Goal: Transaction & Acquisition: Purchase product/service

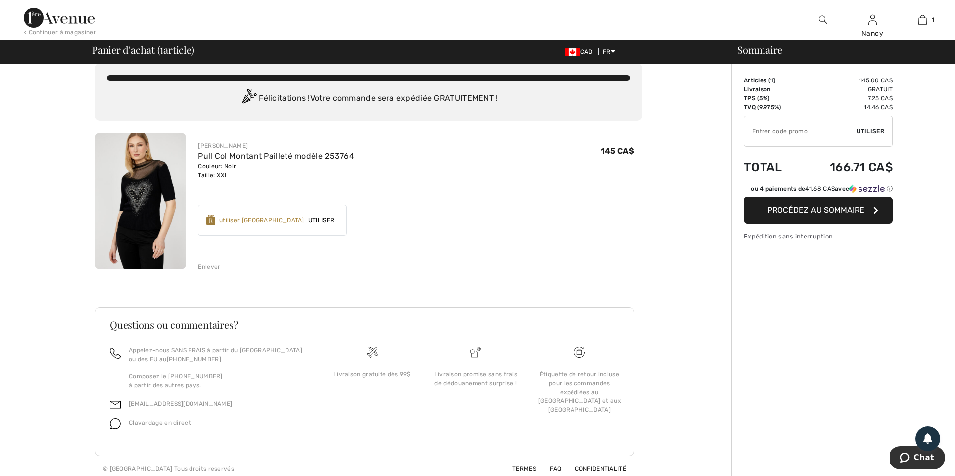
scroll to position [18, 0]
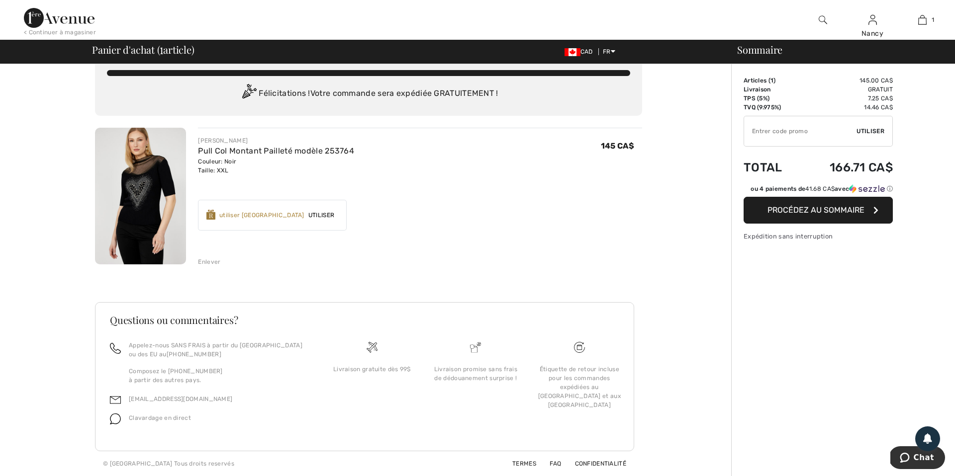
click at [815, 206] on span "Procédez au sommaire" at bounding box center [815, 209] width 97 height 9
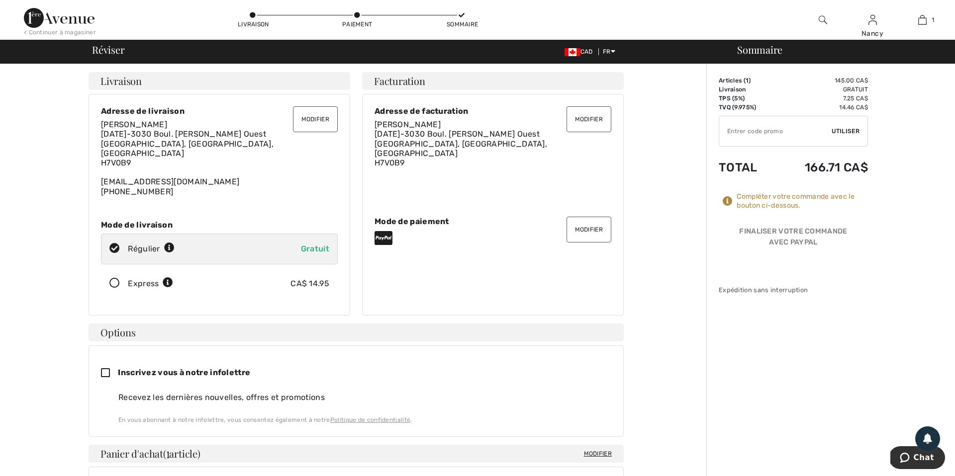
click at [589, 226] on button "Modifier" at bounding box center [588, 230] width 45 height 26
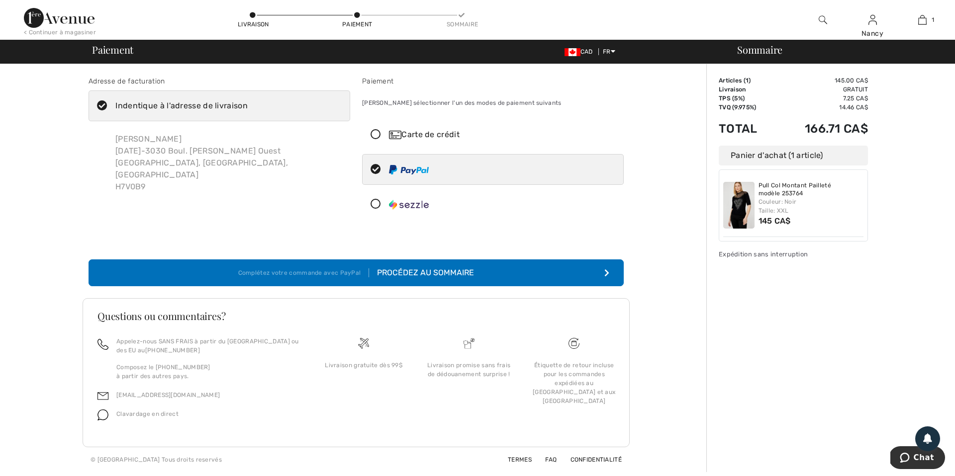
click at [376, 135] on icon at bounding box center [375, 135] width 26 height 10
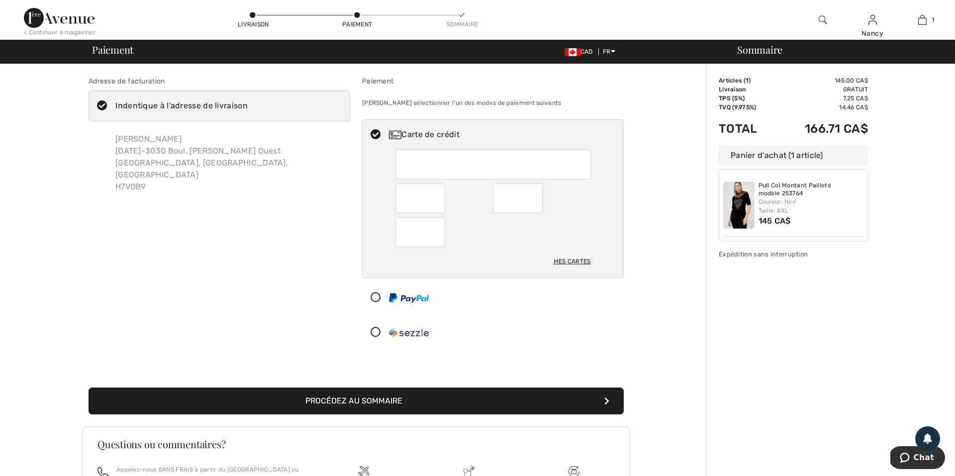
click at [381, 402] on button "Procédez au sommaire" at bounding box center [355, 401] width 535 height 27
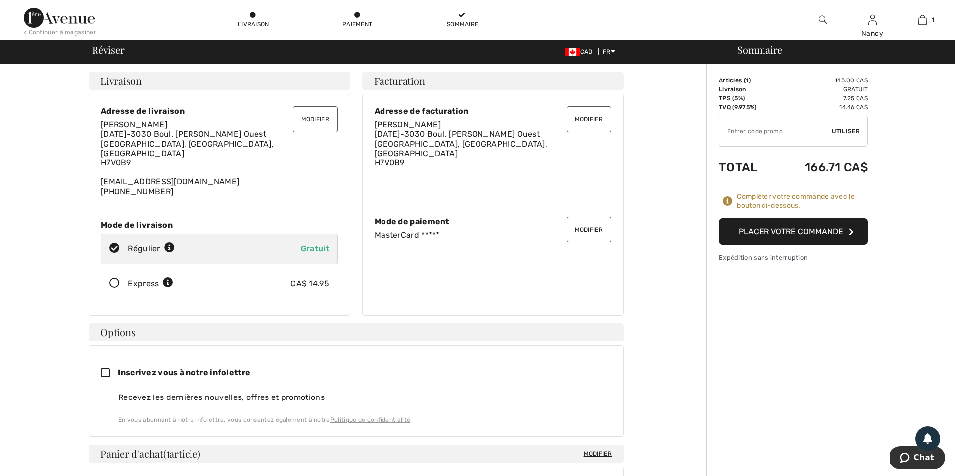
click at [791, 234] on button "Placer votre commande" at bounding box center [792, 231] width 149 height 27
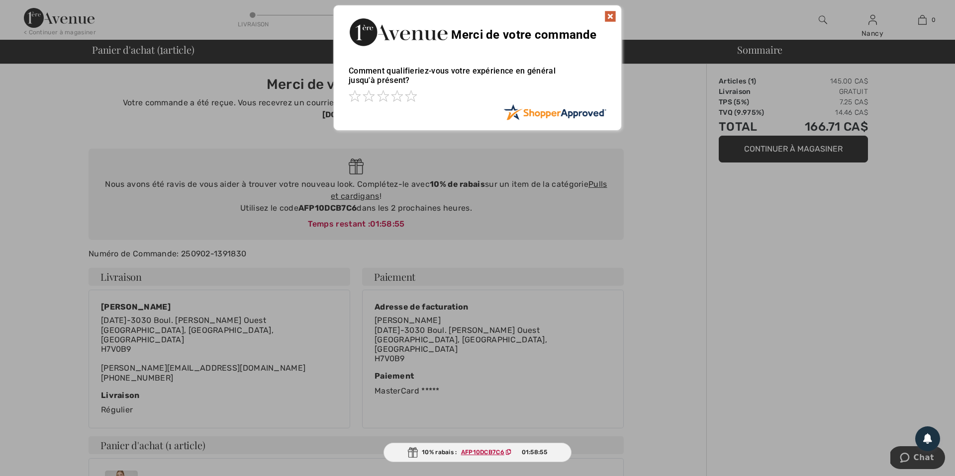
click at [612, 16] on img at bounding box center [610, 16] width 12 height 12
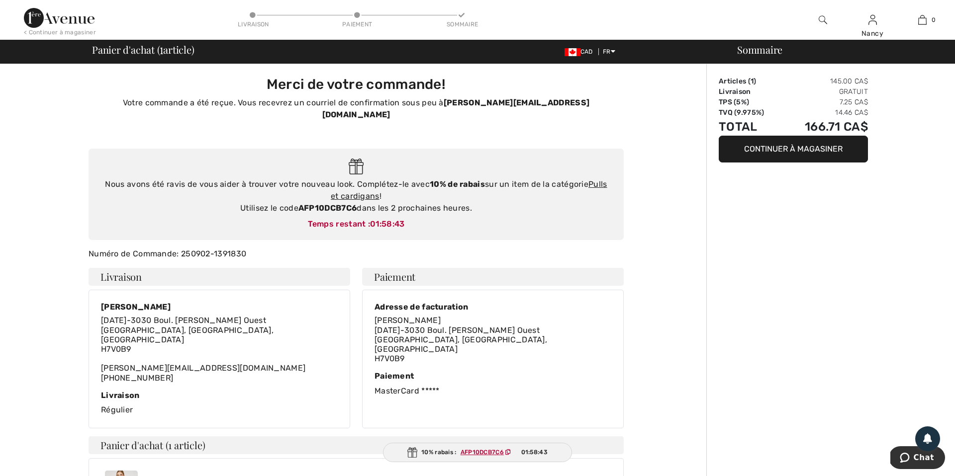
click at [510, 451] on icon at bounding box center [507, 452] width 5 height 6
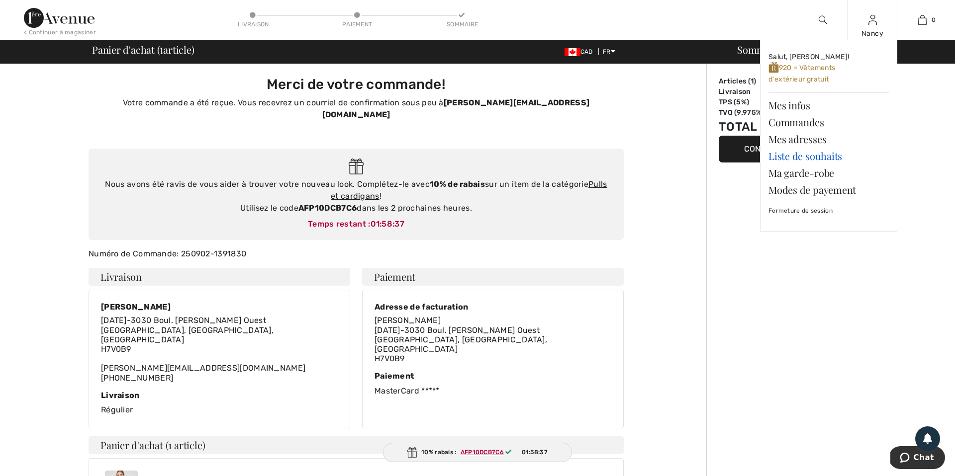
click at [793, 154] on link "Liste de souhaits" at bounding box center [828, 156] width 120 height 17
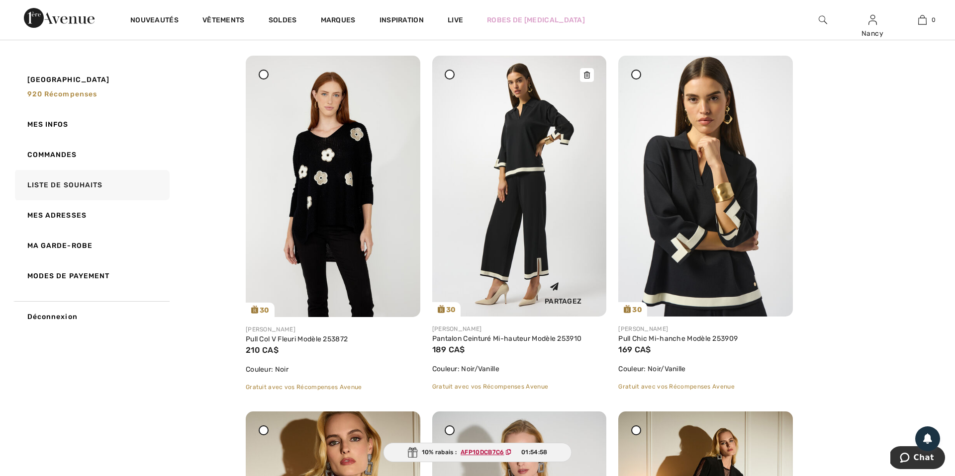
scroll to position [838, 0]
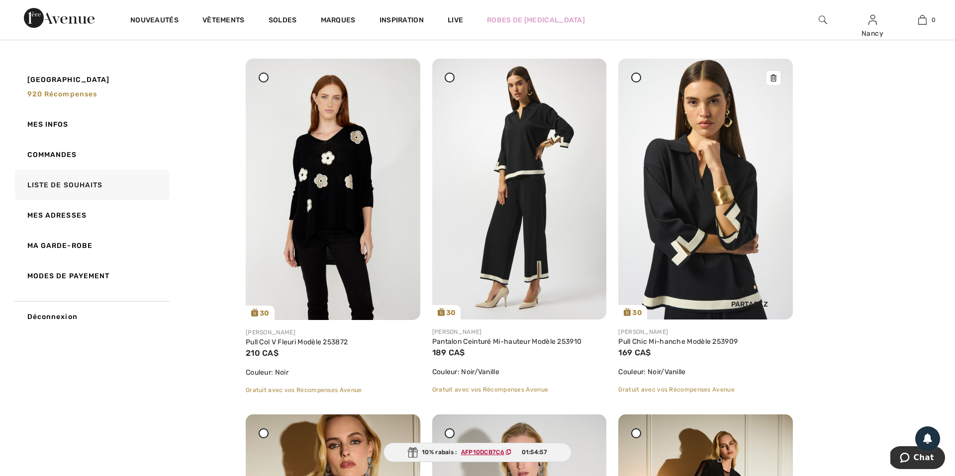
click at [708, 174] on img at bounding box center [705, 189] width 175 height 261
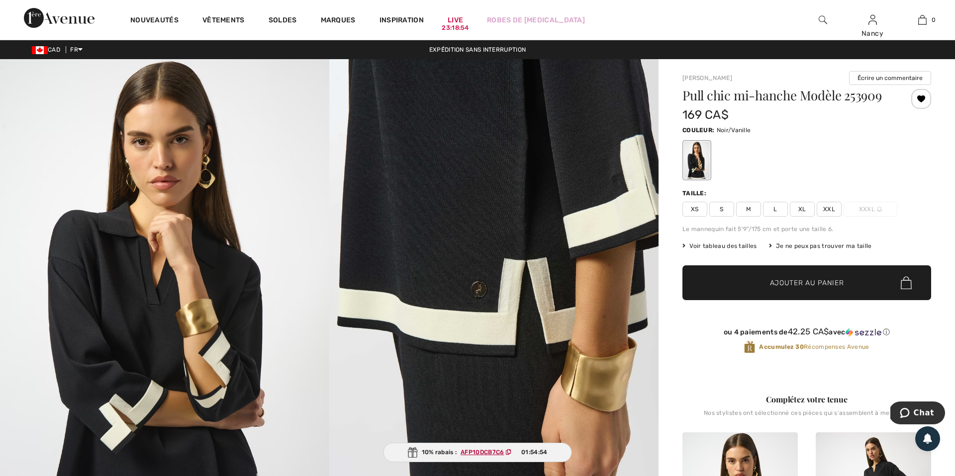
click at [803, 210] on span "XL" at bounding box center [801, 209] width 25 height 15
click at [802, 286] on span "Ajouter au panier" at bounding box center [807, 283] width 74 height 10
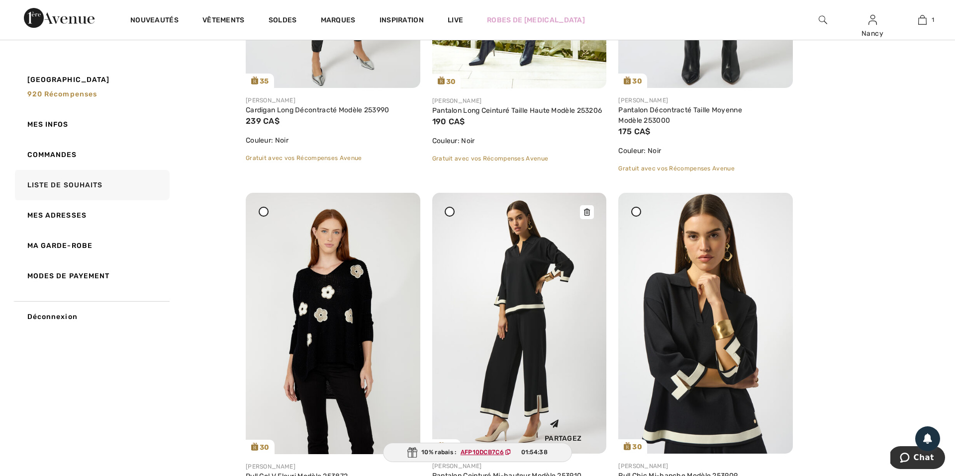
scroll to position [705, 0]
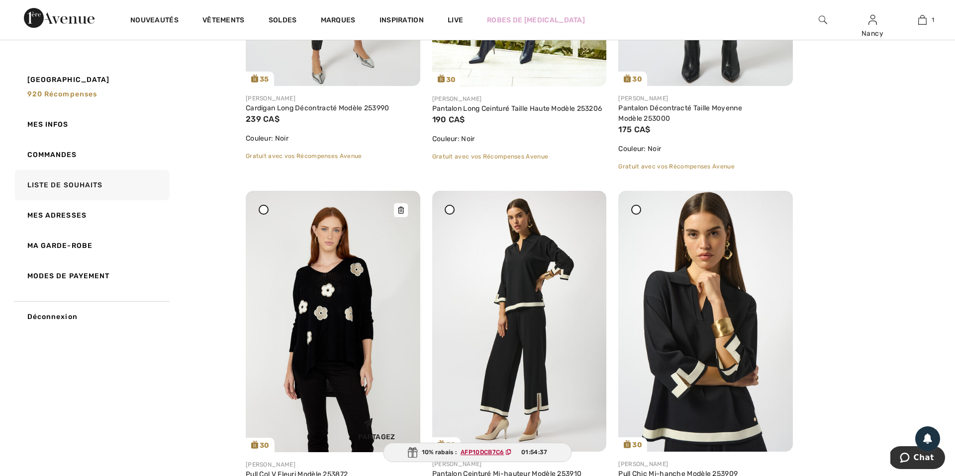
click at [337, 353] on img at bounding box center [333, 322] width 175 height 262
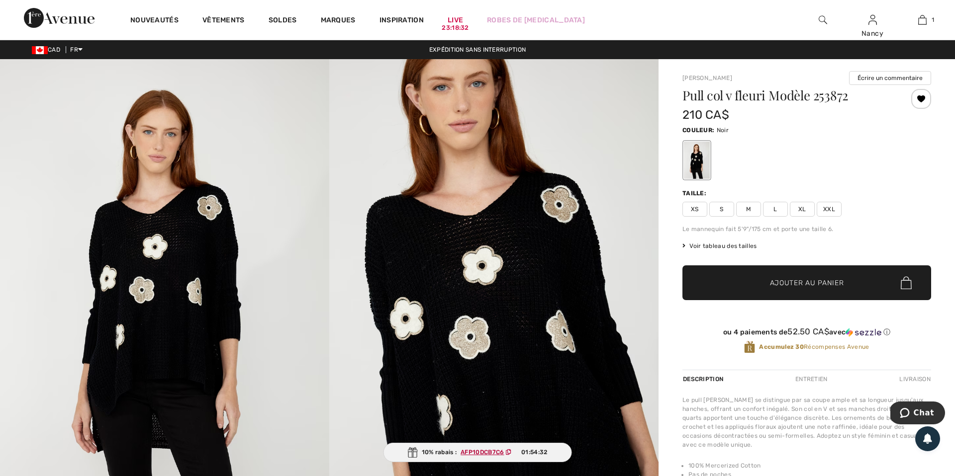
click at [803, 211] on span "XL" at bounding box center [801, 209] width 25 height 15
click at [801, 280] on span "Ajouter au panier" at bounding box center [807, 283] width 74 height 10
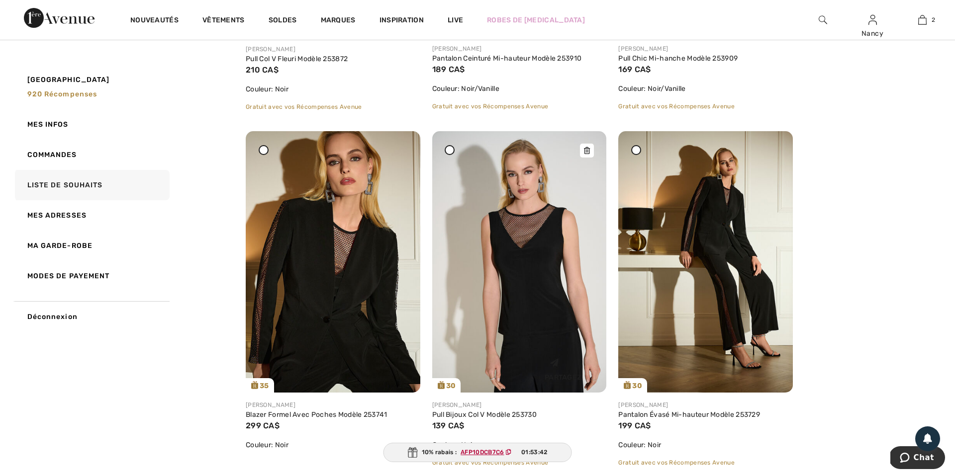
scroll to position [1125, 0]
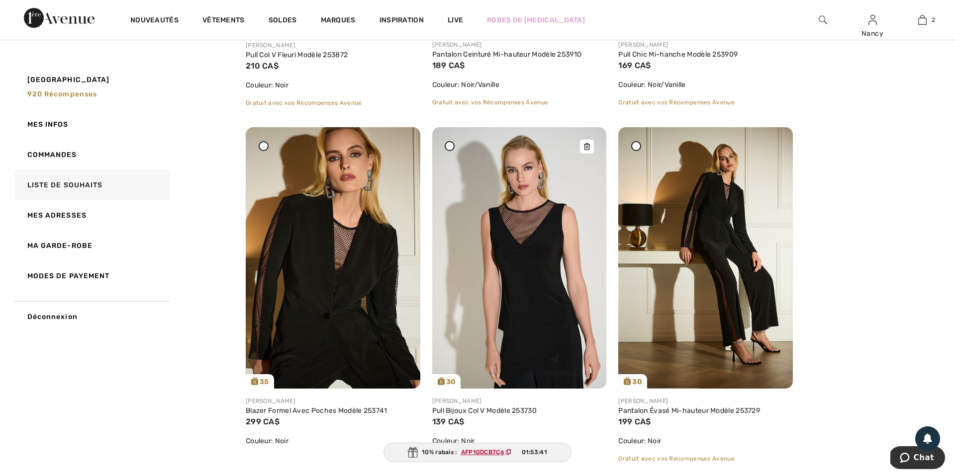
click at [501, 295] on img at bounding box center [519, 258] width 175 height 262
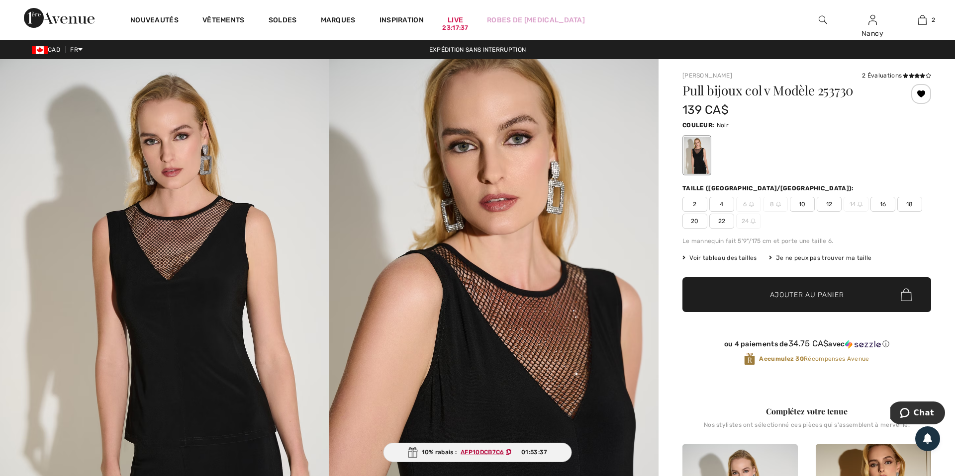
click at [880, 203] on span "16" at bounding box center [882, 204] width 25 height 15
click at [806, 296] on span "Ajouter au panier" at bounding box center [807, 295] width 74 height 10
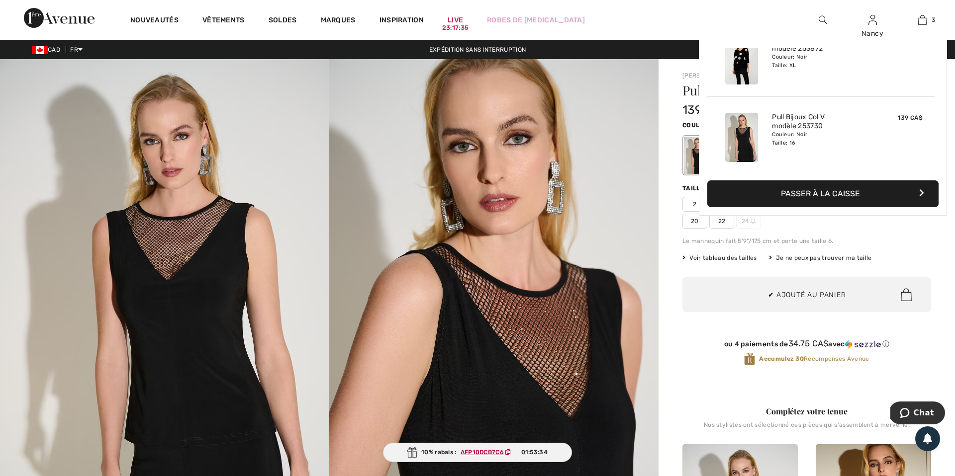
scroll to position [108, 0]
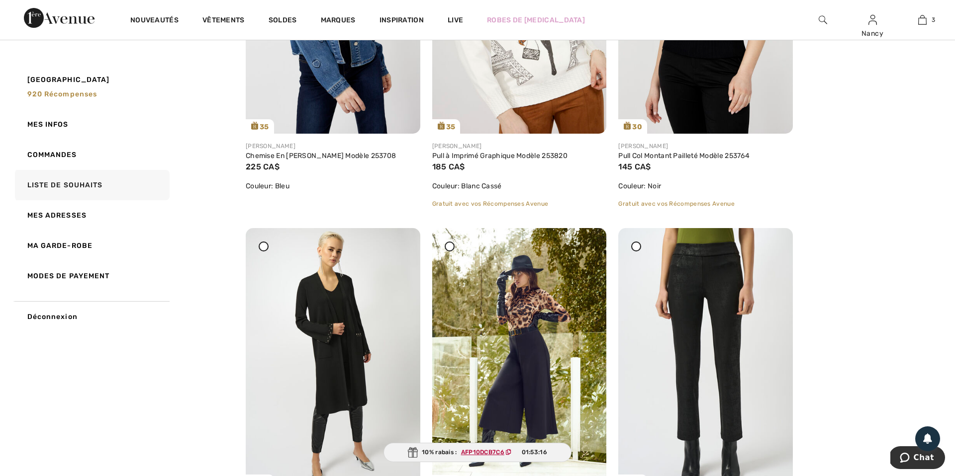
scroll to position [305, 0]
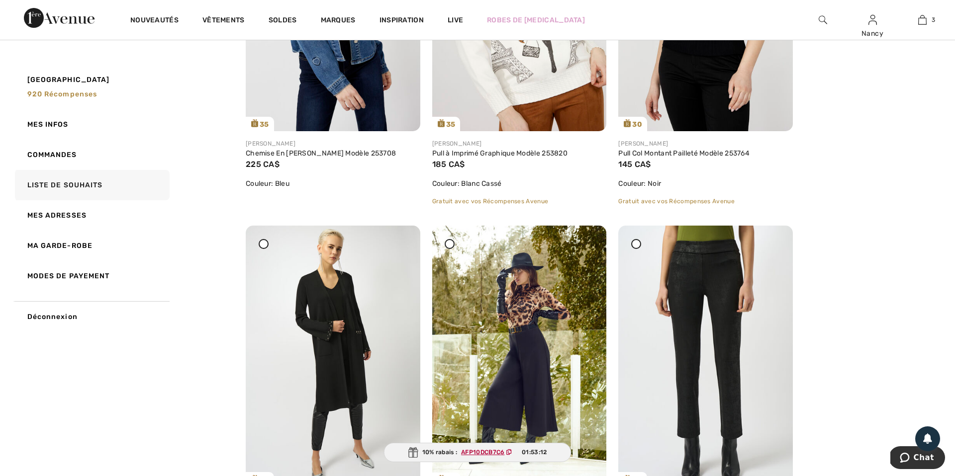
click at [266, 244] on div at bounding box center [264, 244] width 10 height 10
click at [263, 242] on icon at bounding box center [264, 244] width 4 height 4
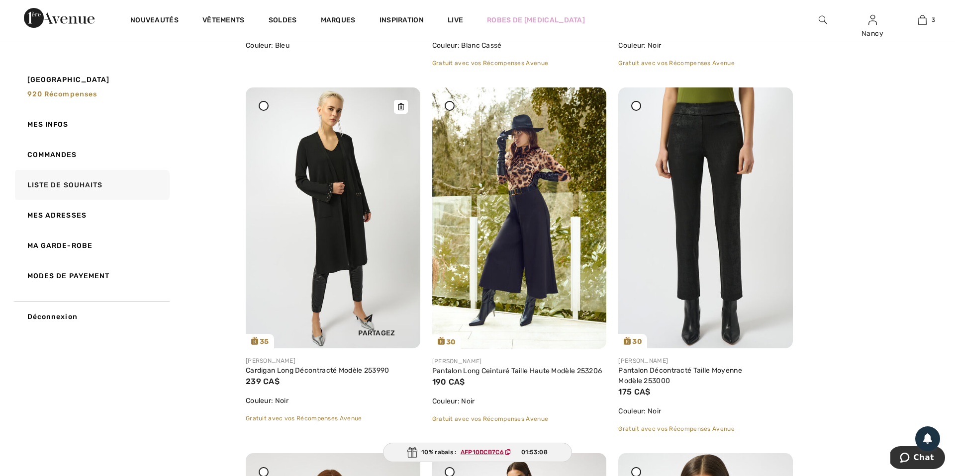
scroll to position [448, 0]
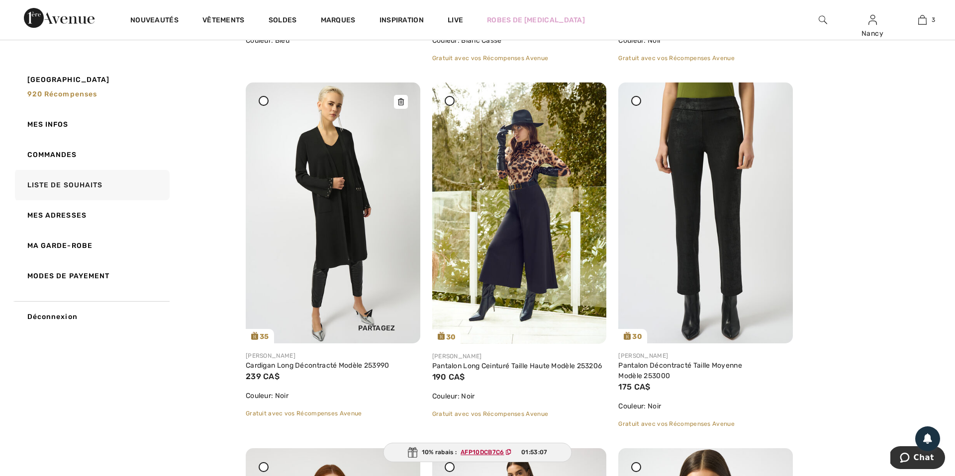
click at [334, 269] on img at bounding box center [333, 213] width 175 height 261
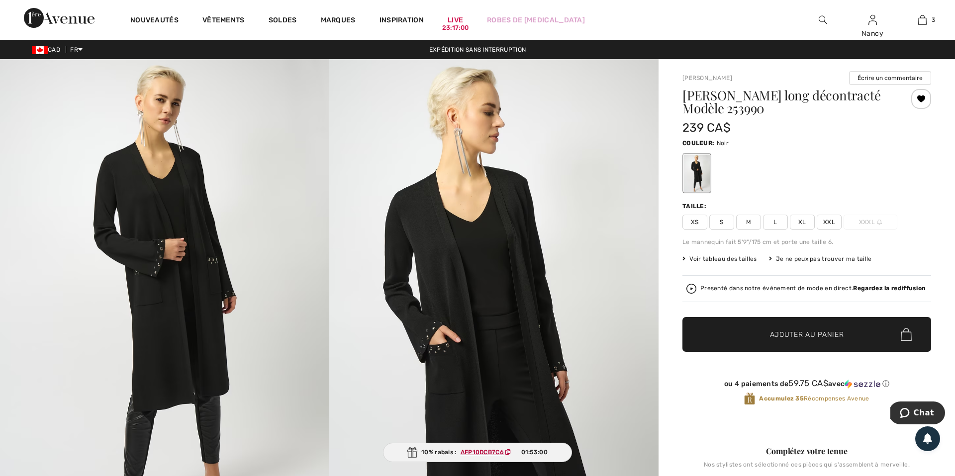
click at [804, 221] on span "XL" at bounding box center [801, 222] width 25 height 15
click at [810, 335] on span "Ajouter au panier" at bounding box center [807, 335] width 74 height 10
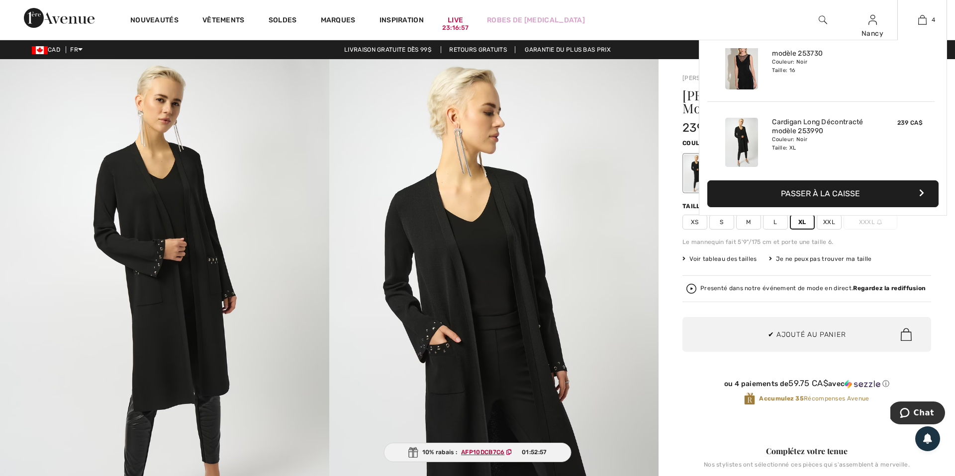
scroll to position [186, 0]
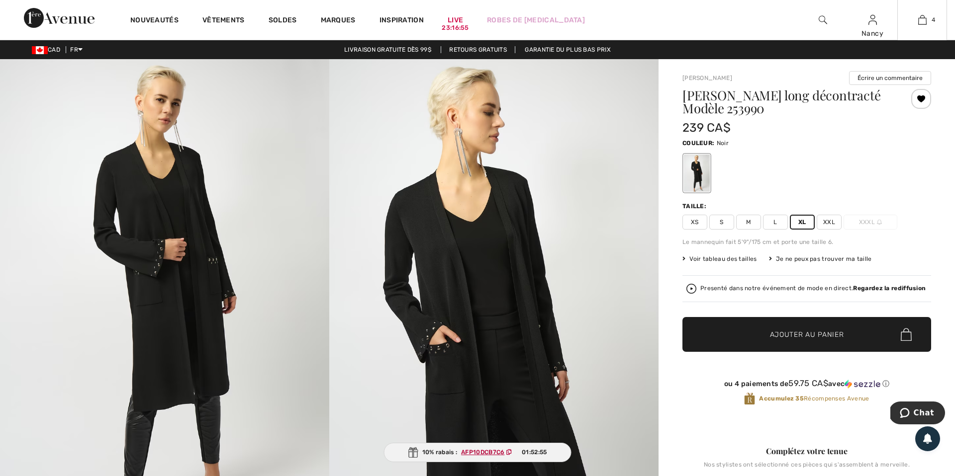
click at [834, 192] on div at bounding box center [806, 173] width 249 height 41
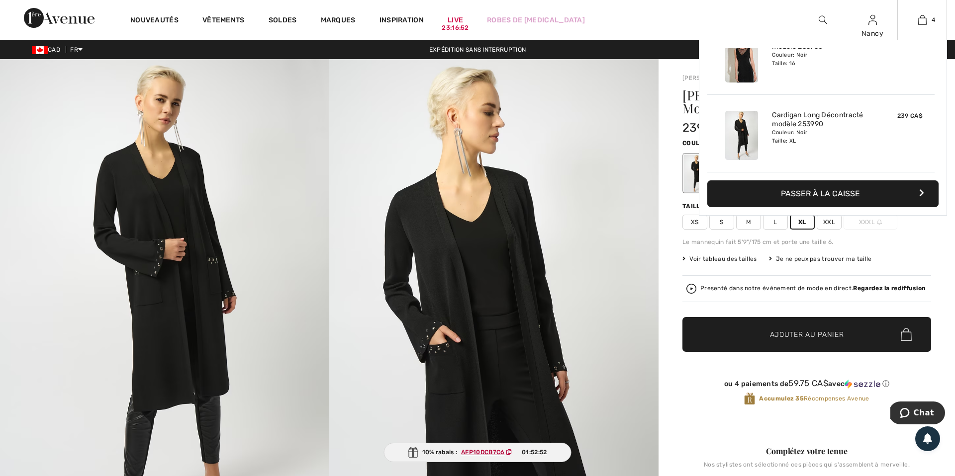
click at [801, 193] on button "Passer à la caisse" at bounding box center [822, 193] width 231 height 27
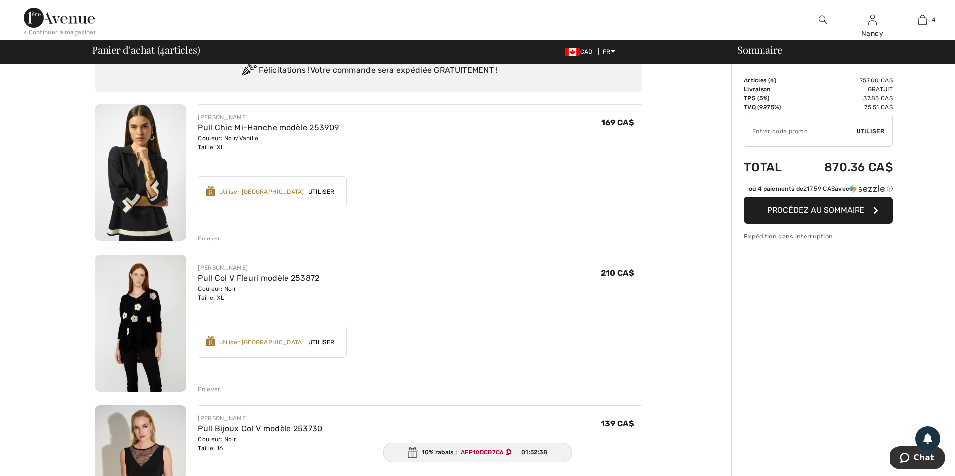
scroll to position [38, 0]
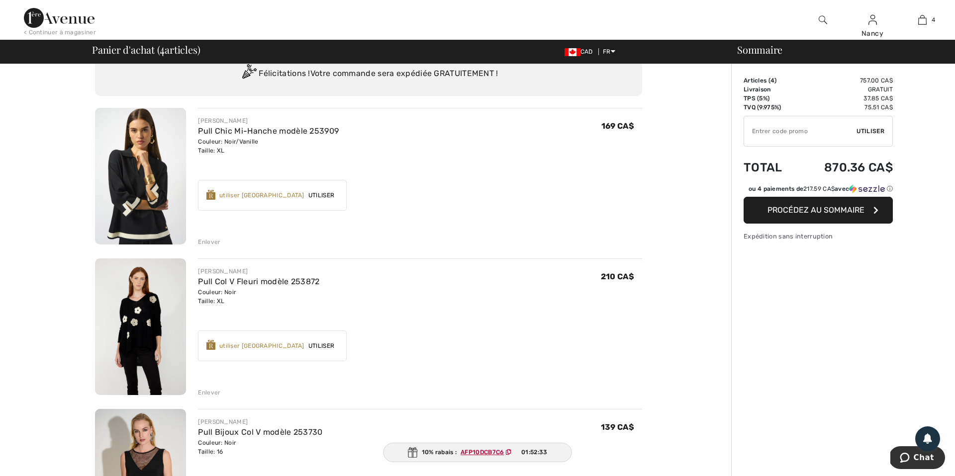
click at [510, 451] on icon at bounding box center [508, 452] width 5 height 6
click at [762, 134] on input "TEXT" at bounding box center [800, 131] width 112 height 30
paste input "AFP10DCB7C6"
type input "AFP10DCB7C6"
click at [869, 132] on span "Utiliser" at bounding box center [870, 131] width 28 height 9
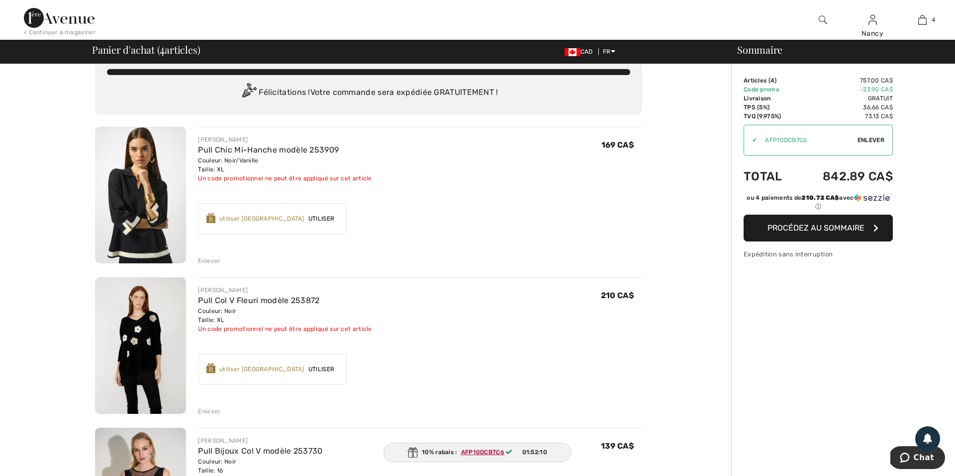
scroll to position [13, 0]
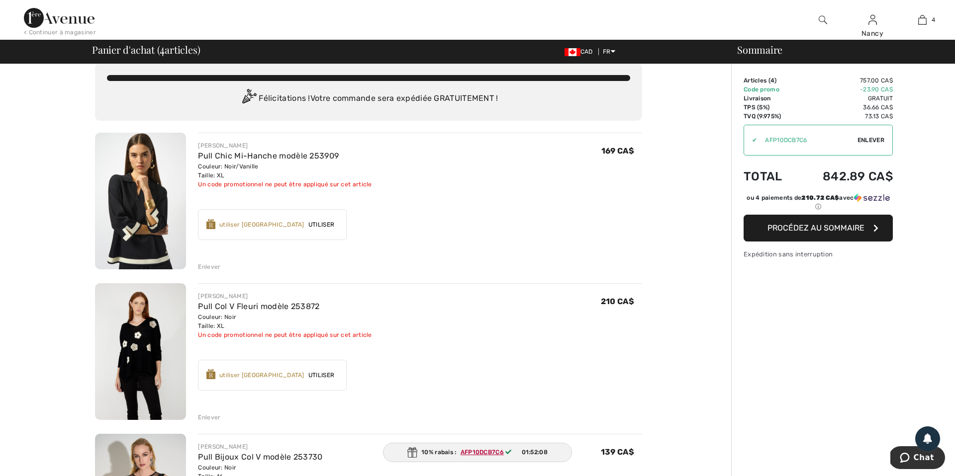
click at [206, 265] on div "Enlever" at bounding box center [209, 267] width 22 height 9
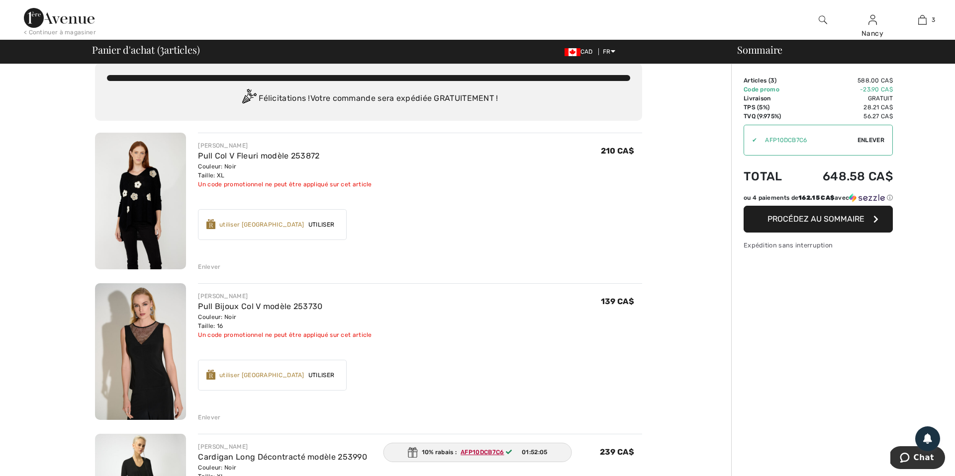
click at [209, 263] on div "Enlever" at bounding box center [209, 267] width 22 height 9
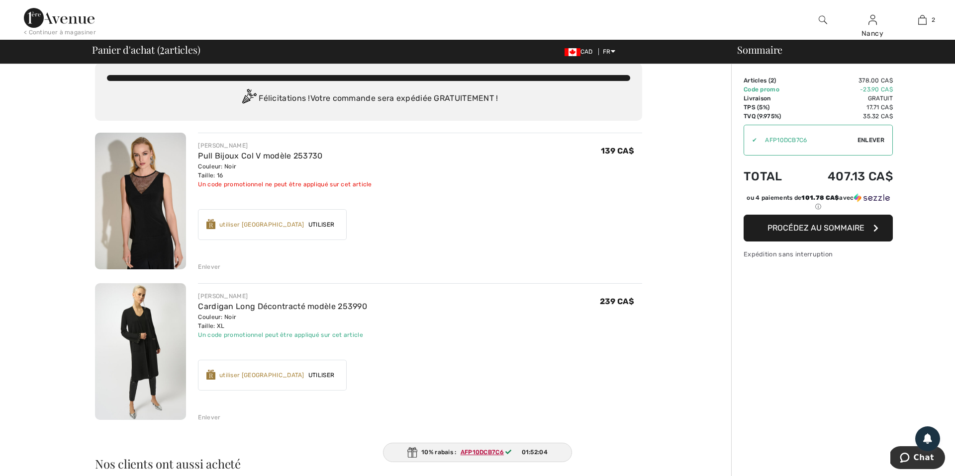
click at [213, 266] on div "Enlever" at bounding box center [209, 267] width 22 height 9
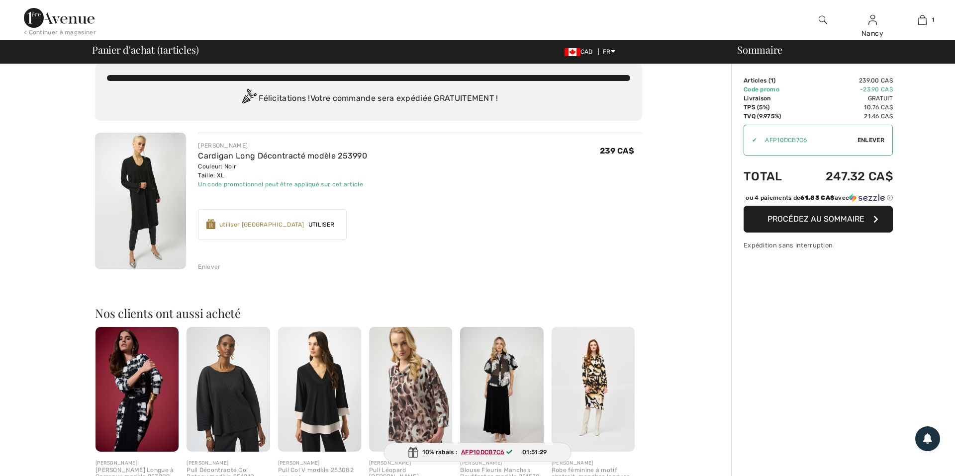
scroll to position [0, 0]
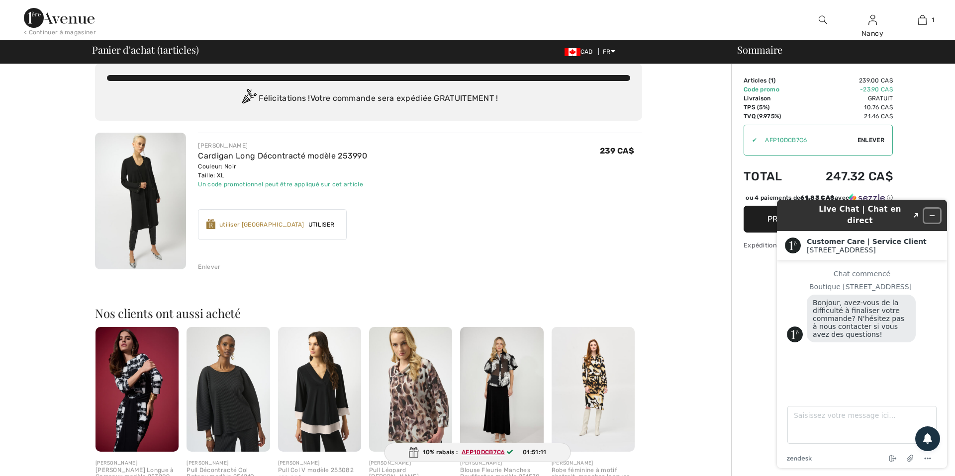
click at [934, 212] on icon "Réduire le widget" at bounding box center [931, 215] width 7 height 7
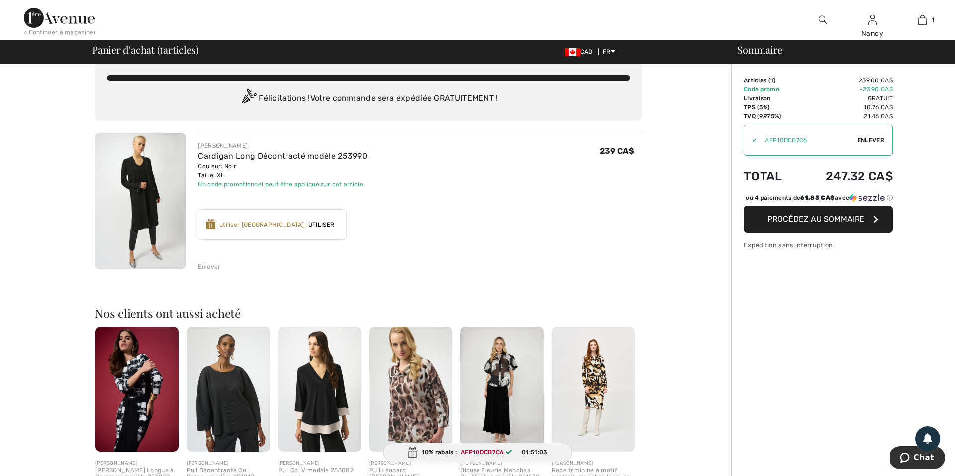
click at [207, 267] on div "Enlever" at bounding box center [209, 267] width 22 height 9
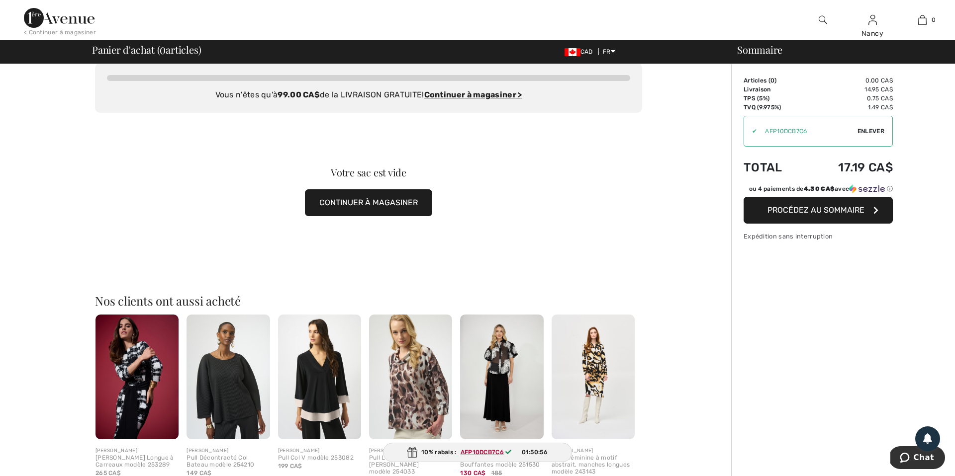
click at [405, 204] on button "CONTINUER À MAGASINER" at bounding box center [368, 202] width 127 height 27
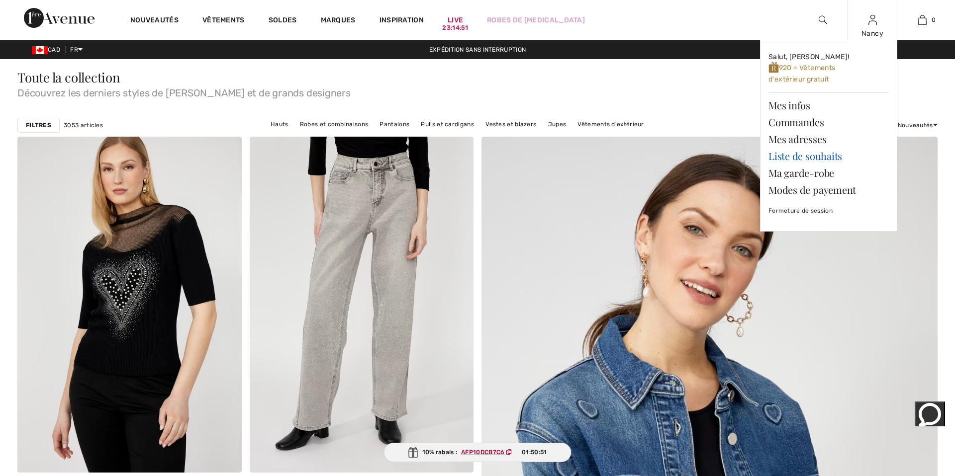
click at [807, 158] on link "Liste de souhaits" at bounding box center [828, 156] width 120 height 17
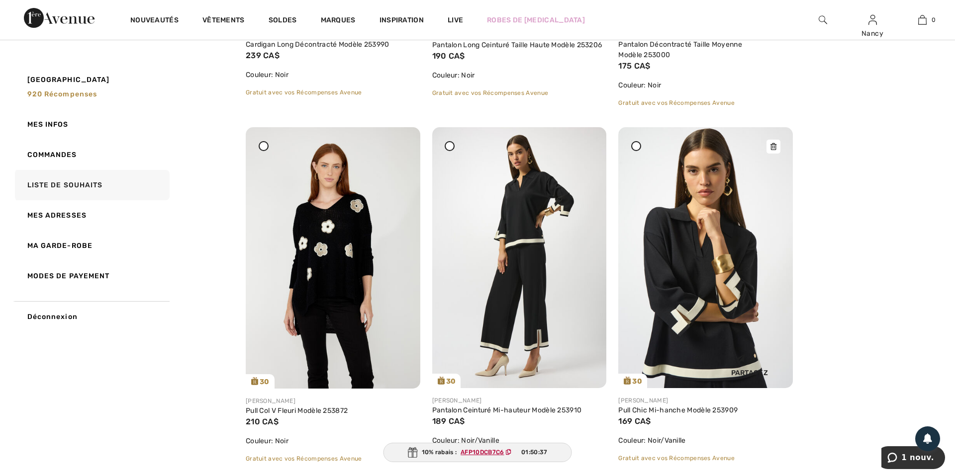
scroll to position [772, 0]
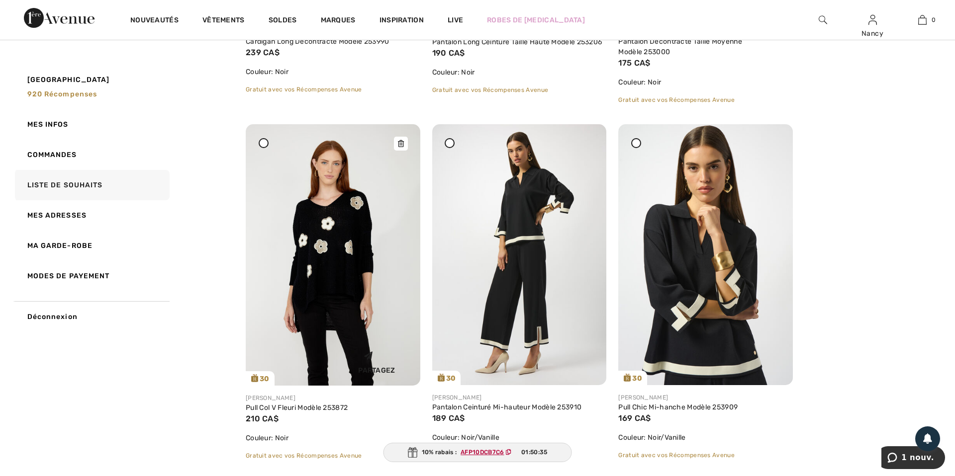
click at [326, 298] on img at bounding box center [333, 255] width 175 height 262
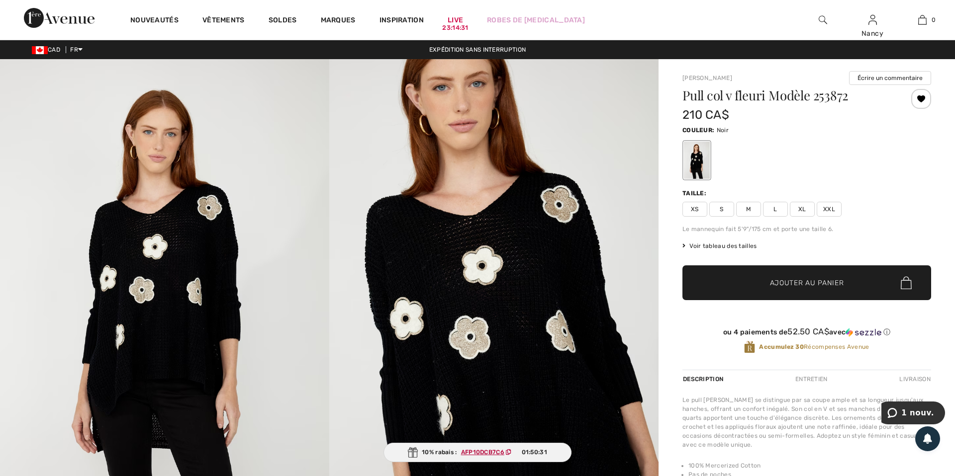
click at [806, 208] on span "XL" at bounding box center [801, 209] width 25 height 15
click at [784, 278] on span "Ajouter au panier" at bounding box center [807, 283] width 74 height 10
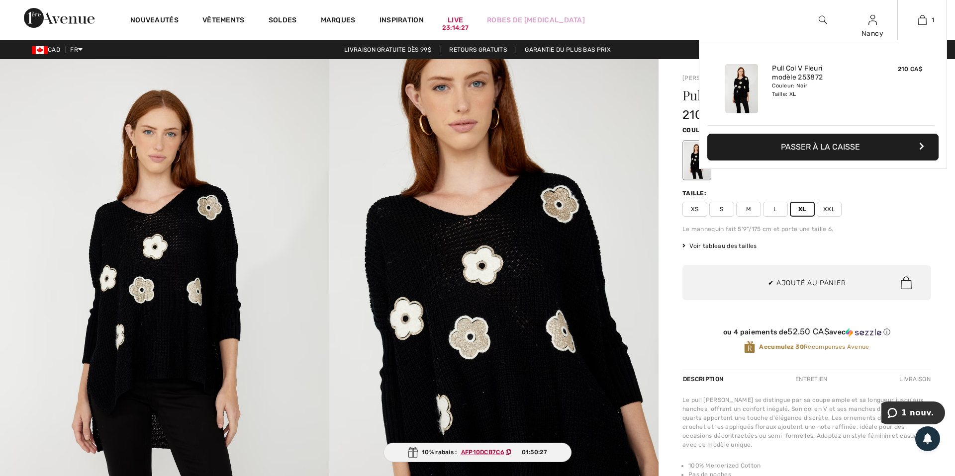
click at [824, 149] on button "Passer à la caisse" at bounding box center [822, 147] width 231 height 27
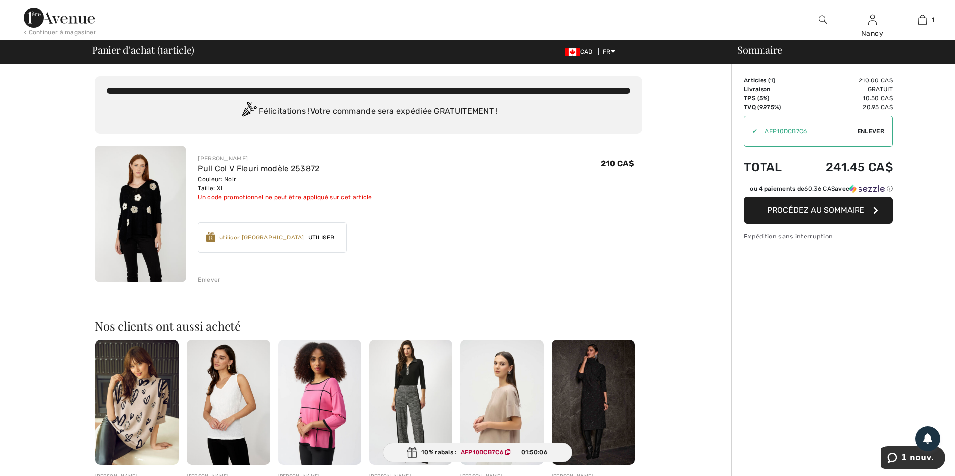
click at [867, 130] on span "Enlever" at bounding box center [870, 131] width 27 height 9
click at [211, 279] on div "Enlever" at bounding box center [209, 279] width 22 height 9
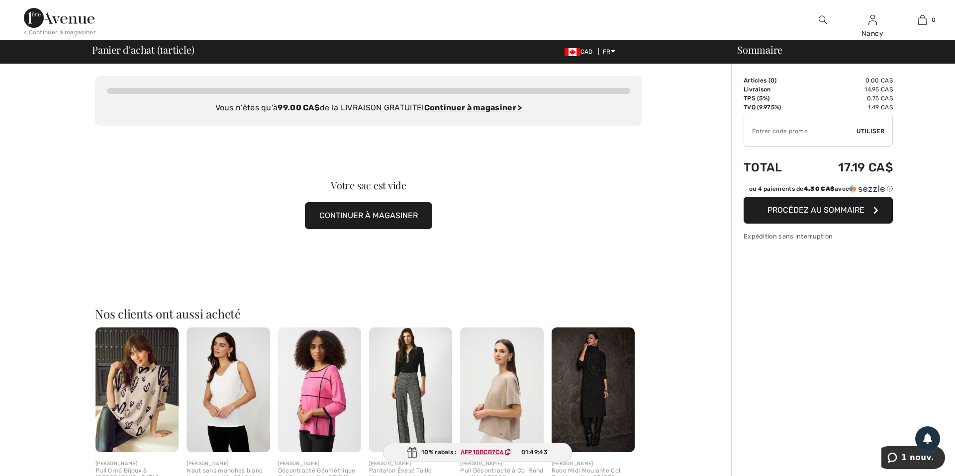
click at [360, 216] on button "CONTINUER À MAGASINER" at bounding box center [368, 215] width 127 height 27
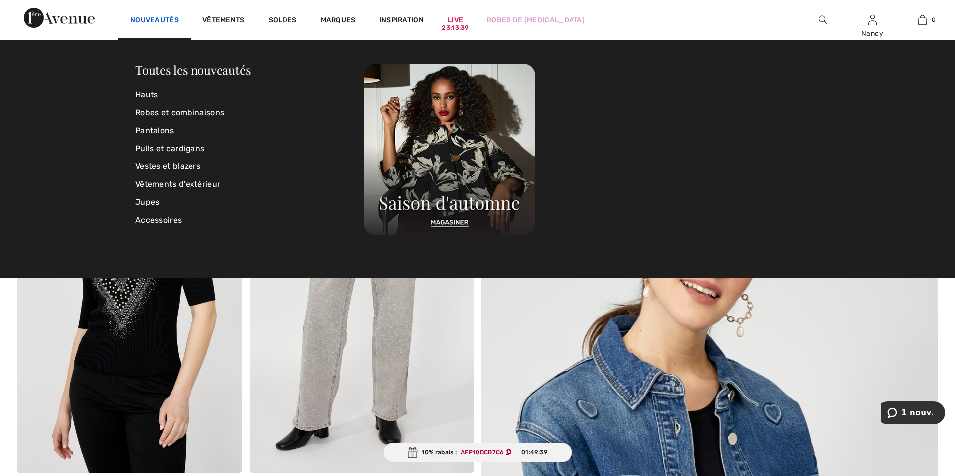
click at [153, 16] on link "Nouveautés" at bounding box center [154, 21] width 48 height 10
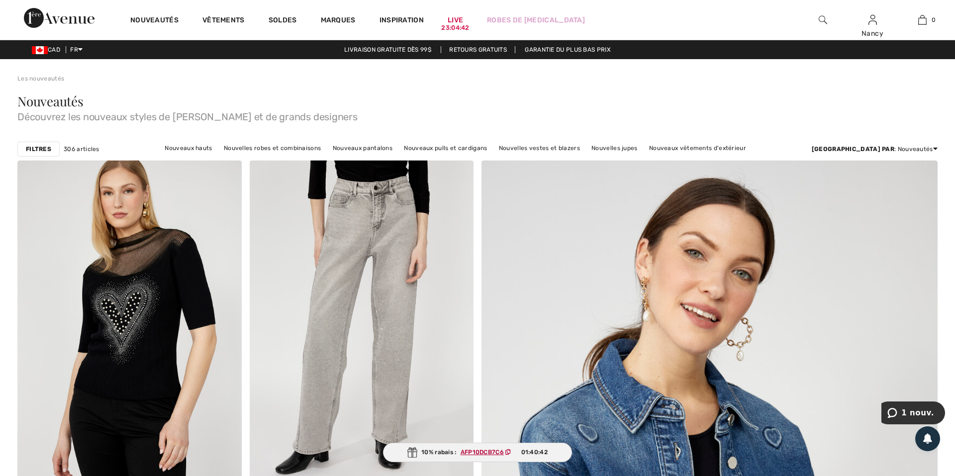
click at [155, 17] on link "Nouveautés" at bounding box center [154, 21] width 48 height 10
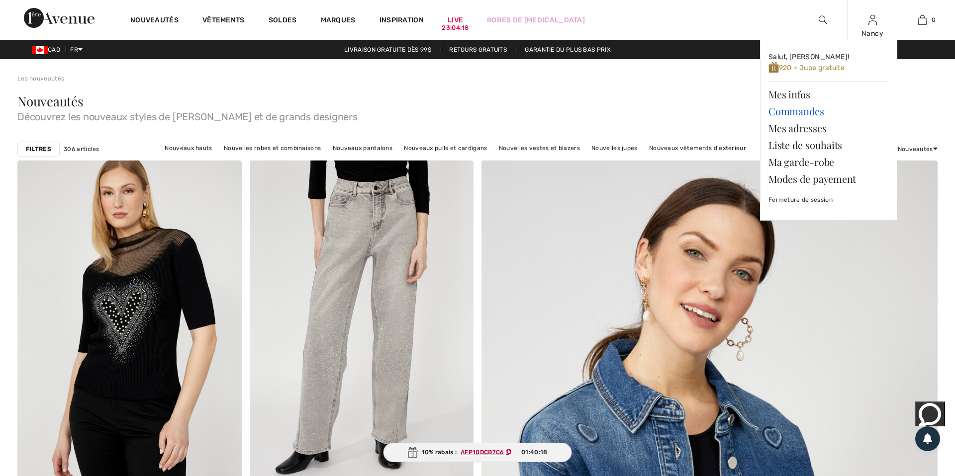
click at [788, 109] on link "Commandes" at bounding box center [828, 111] width 120 height 17
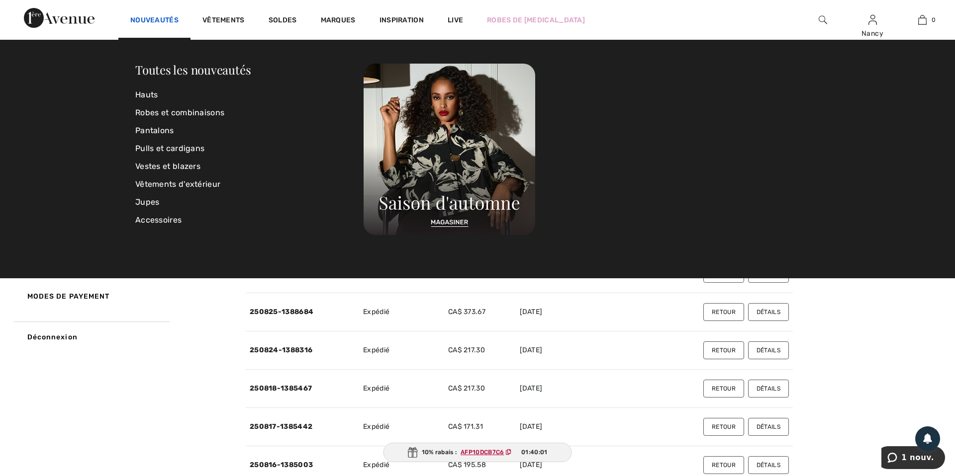
click at [164, 20] on link "Nouveautés" at bounding box center [154, 21] width 48 height 10
